Goal: Navigation & Orientation: Find specific page/section

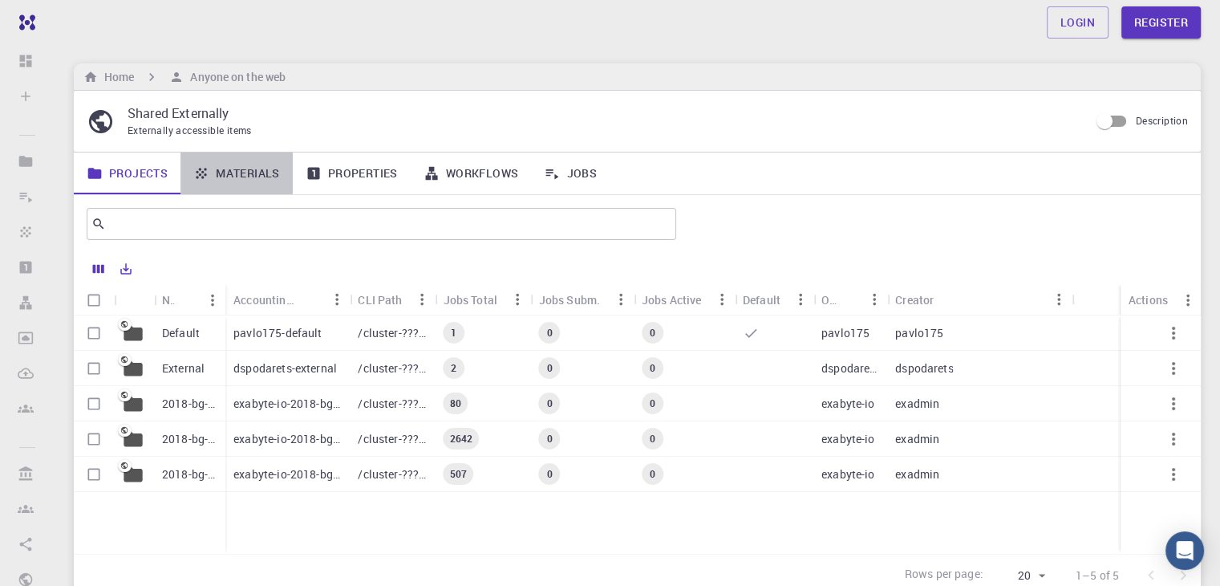
click at [245, 168] on link "Materials" at bounding box center [237, 173] width 112 height 42
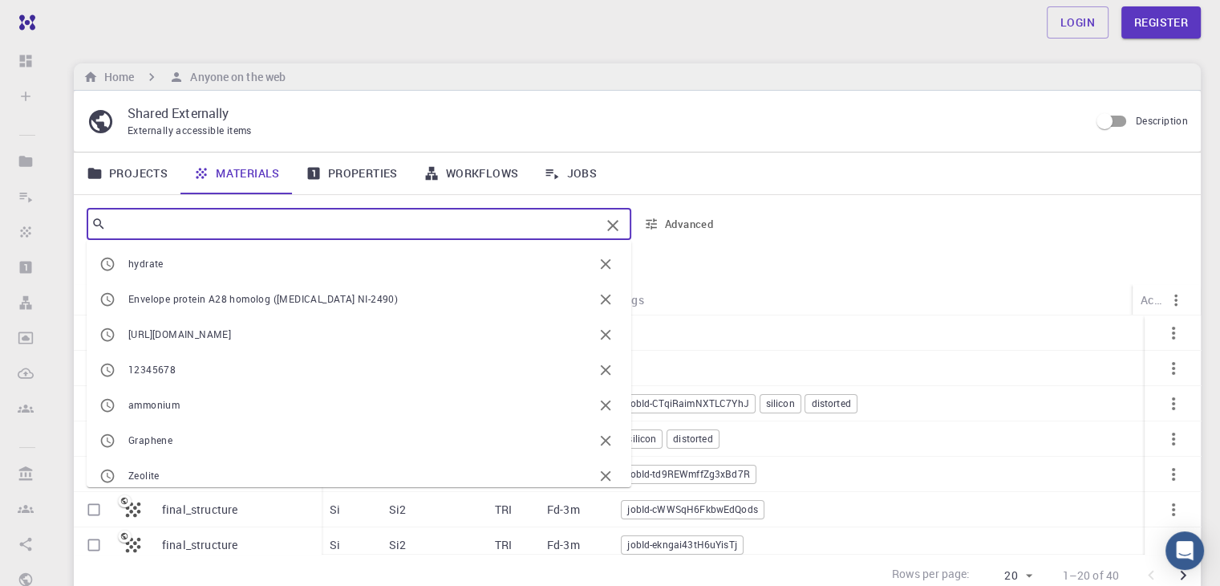
click at [130, 218] on input "text" at bounding box center [353, 224] width 494 height 22
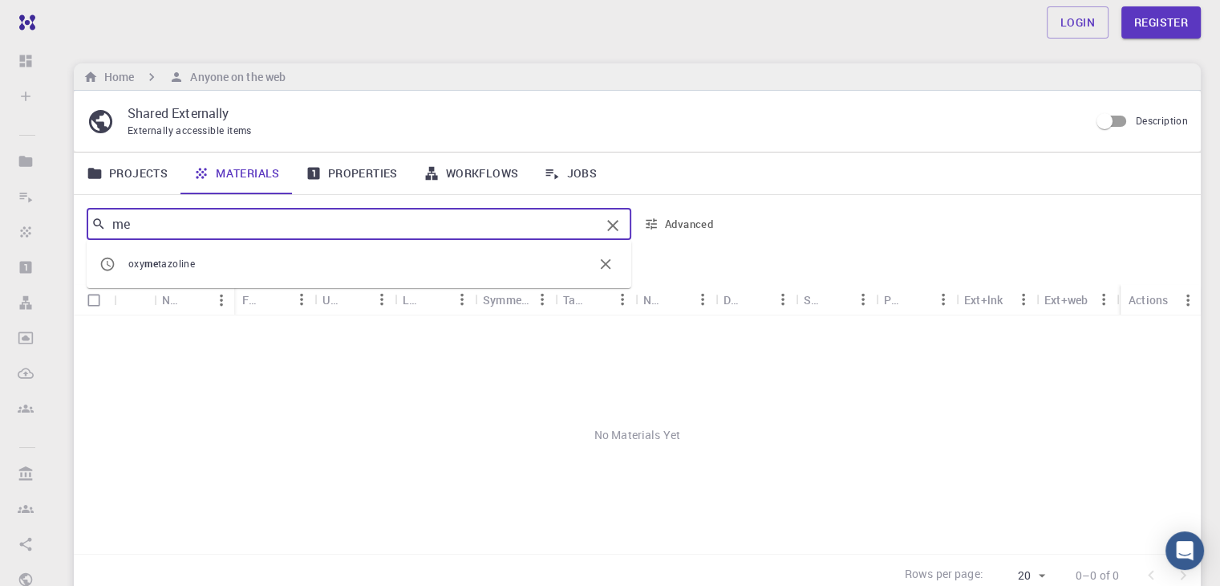
type input "m"
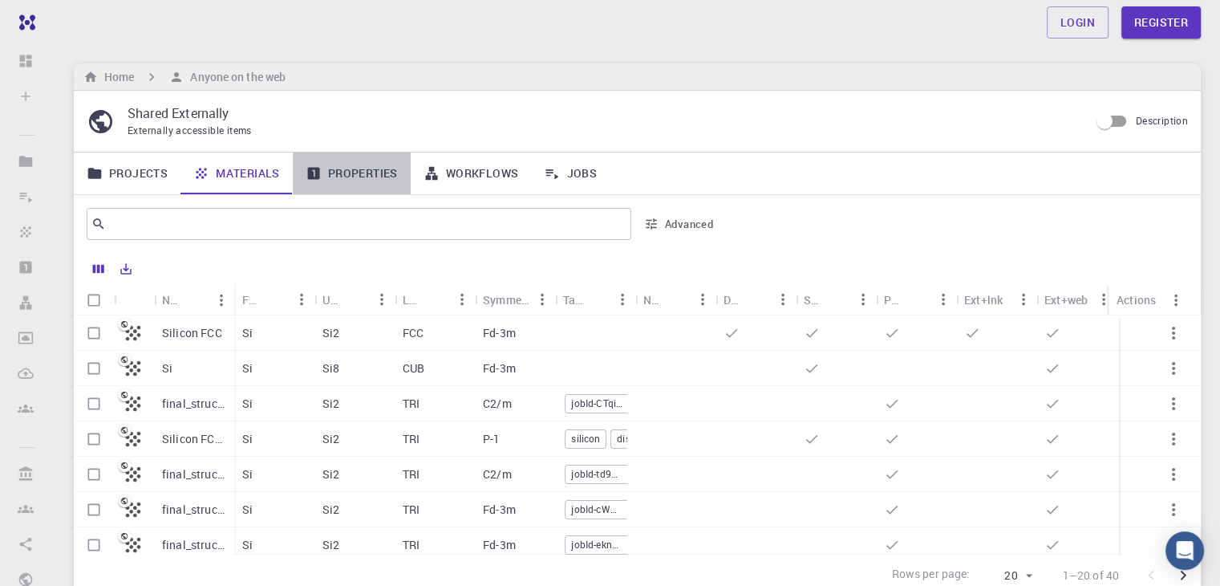
click at [360, 173] on link "Properties" at bounding box center [352, 173] width 118 height 42
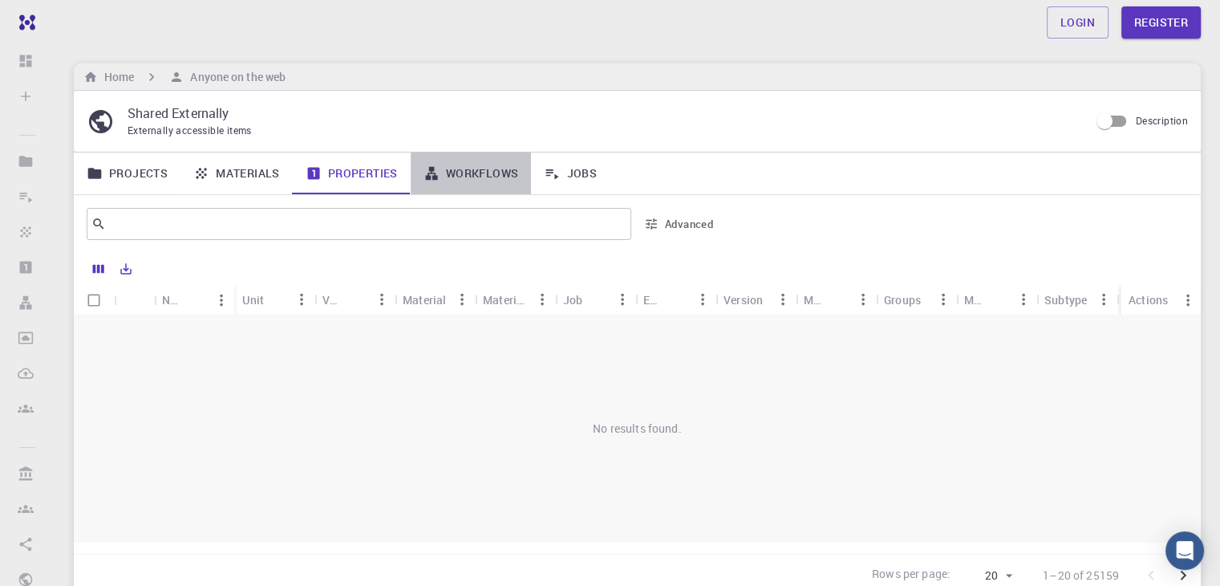
click at [464, 173] on link "Workflows" at bounding box center [471, 173] width 121 height 42
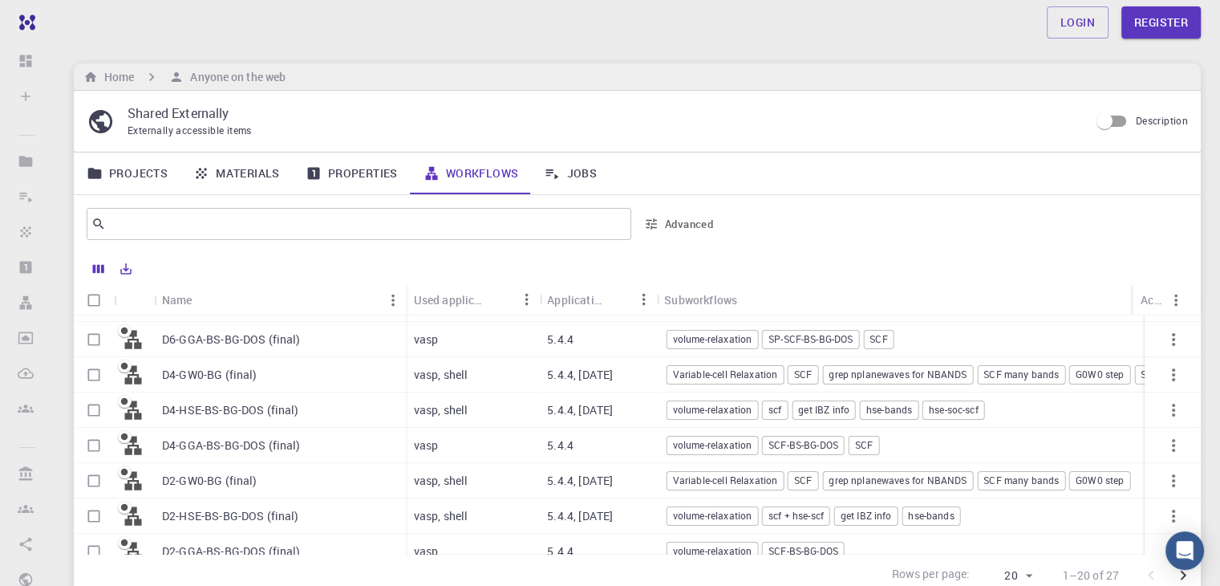
click at [223, 168] on link "Materials" at bounding box center [237, 173] width 112 height 42
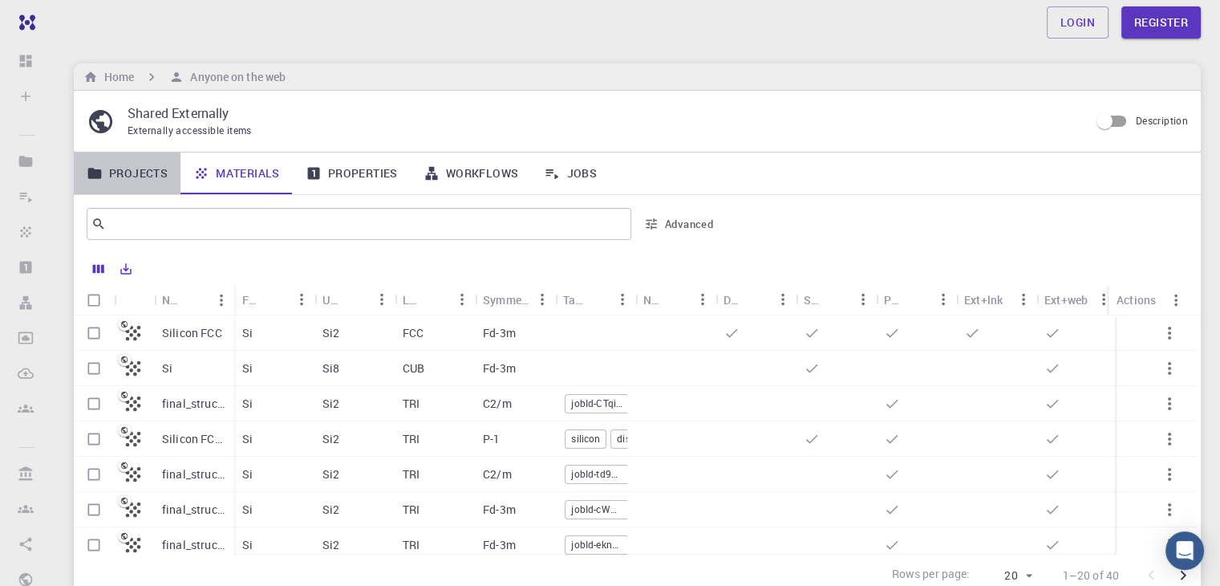
click at [146, 175] on link "Projects" at bounding box center [127, 173] width 107 height 42
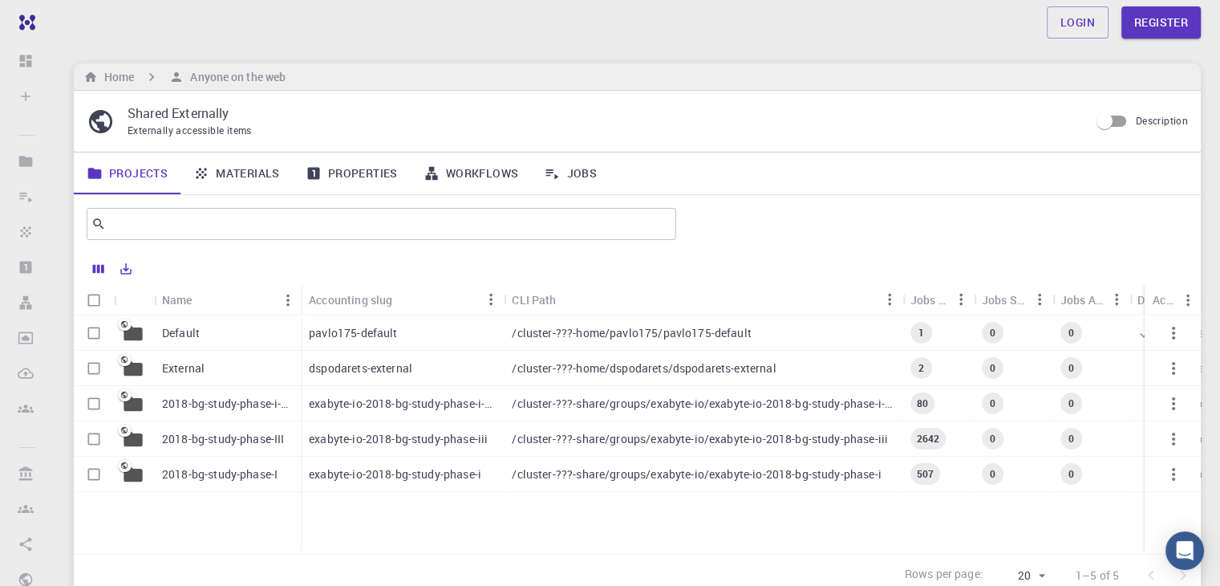
click at [260, 402] on p "2018-bg-study-phase-i-ph" at bounding box center [227, 404] width 131 height 16
click at [229, 470] on p "2018-bg-study-phase-I" at bounding box center [220, 474] width 116 height 16
